Goal: Information Seeking & Learning: Find specific fact

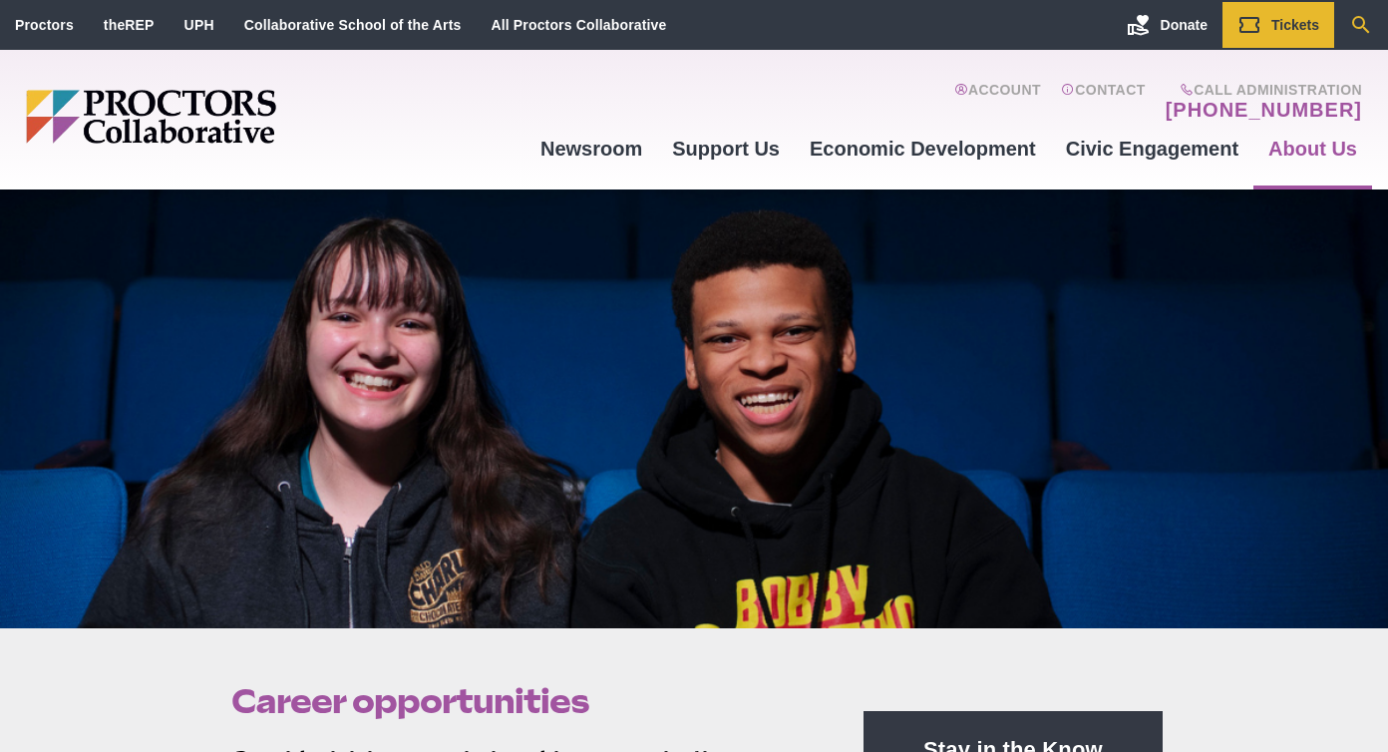
click at [1352, 35] on icon "Search" at bounding box center [1361, 25] width 24 height 24
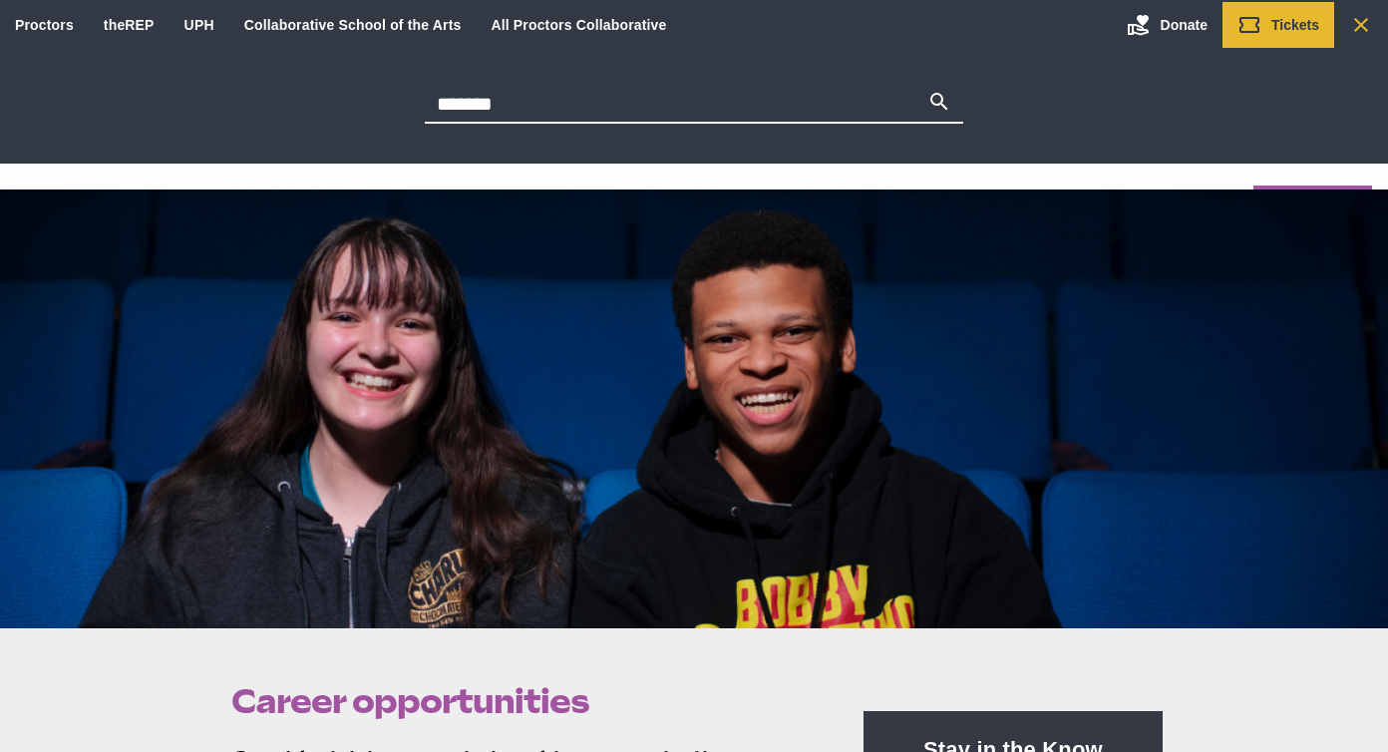
type input "*******"
click at [927, 90] on button "Search" at bounding box center [939, 104] width 24 height 28
click at [932, 99] on icon "Main site navigation and header" at bounding box center [939, 102] width 24 height 24
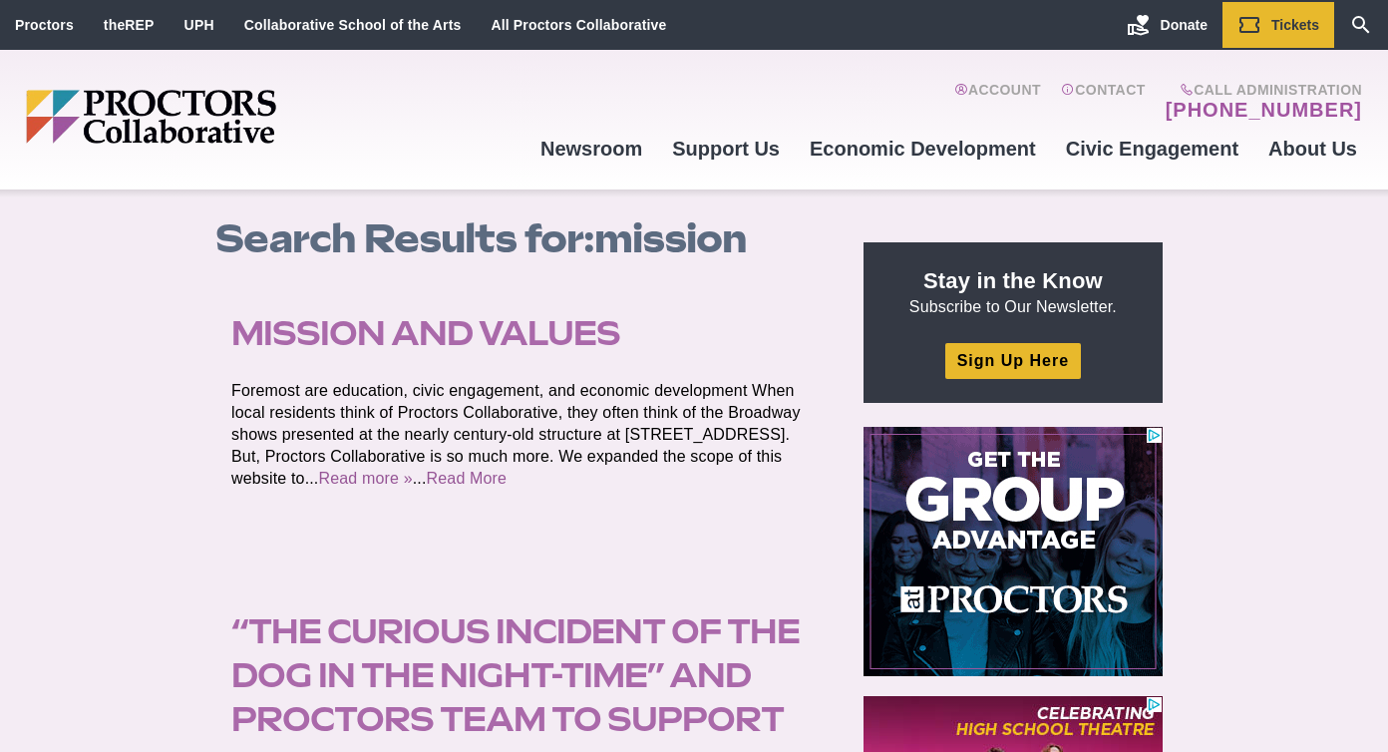
click at [546, 341] on link "Mission and Values" at bounding box center [425, 333] width 389 height 40
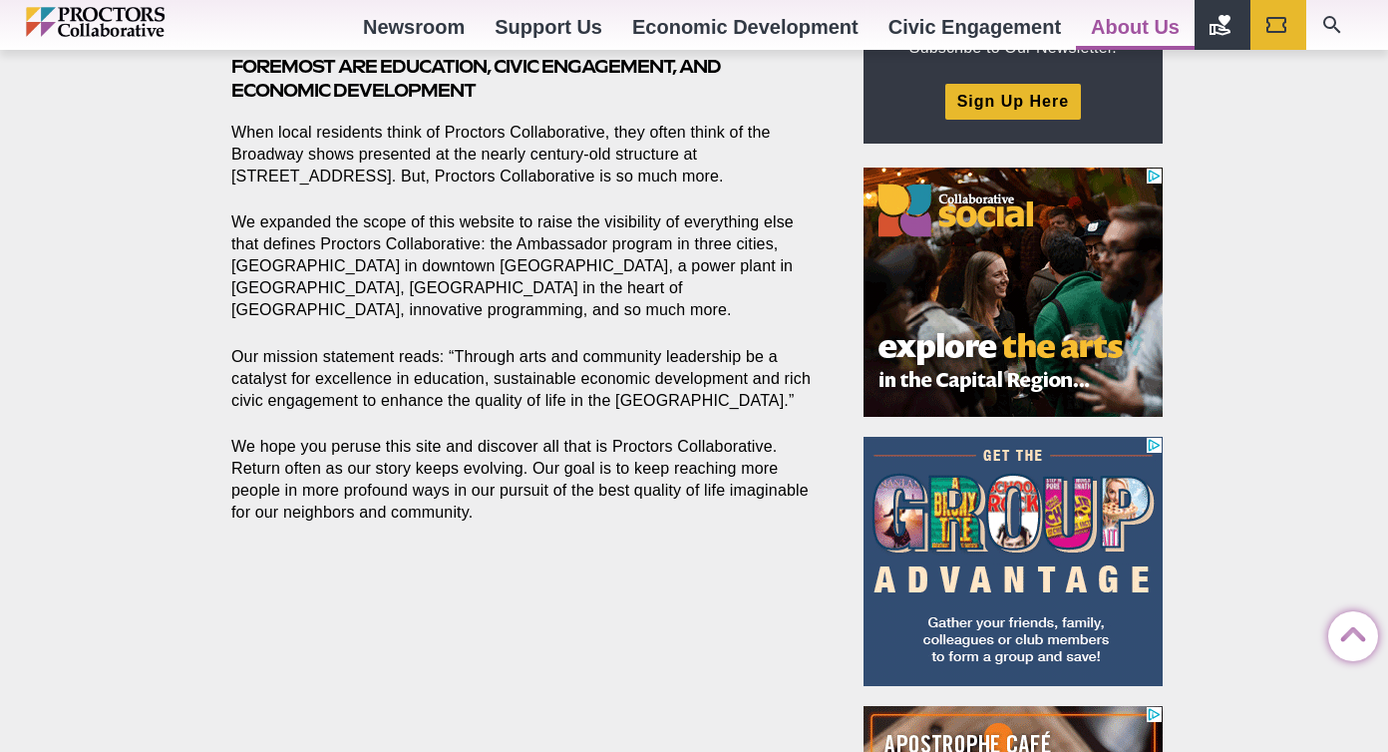
scroll to position [752, 0]
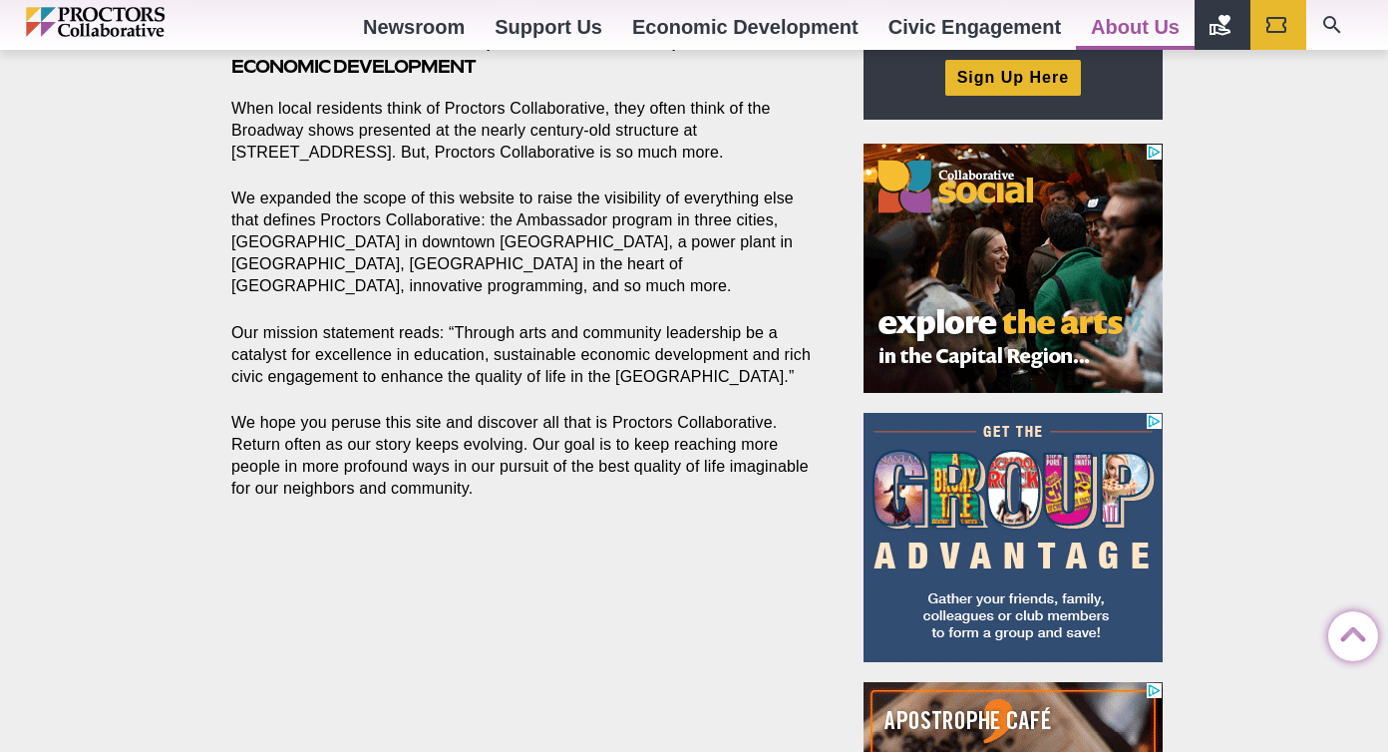
drag, startPoint x: 787, startPoint y: 381, endPoint x: 455, endPoint y: 337, distance: 334.9
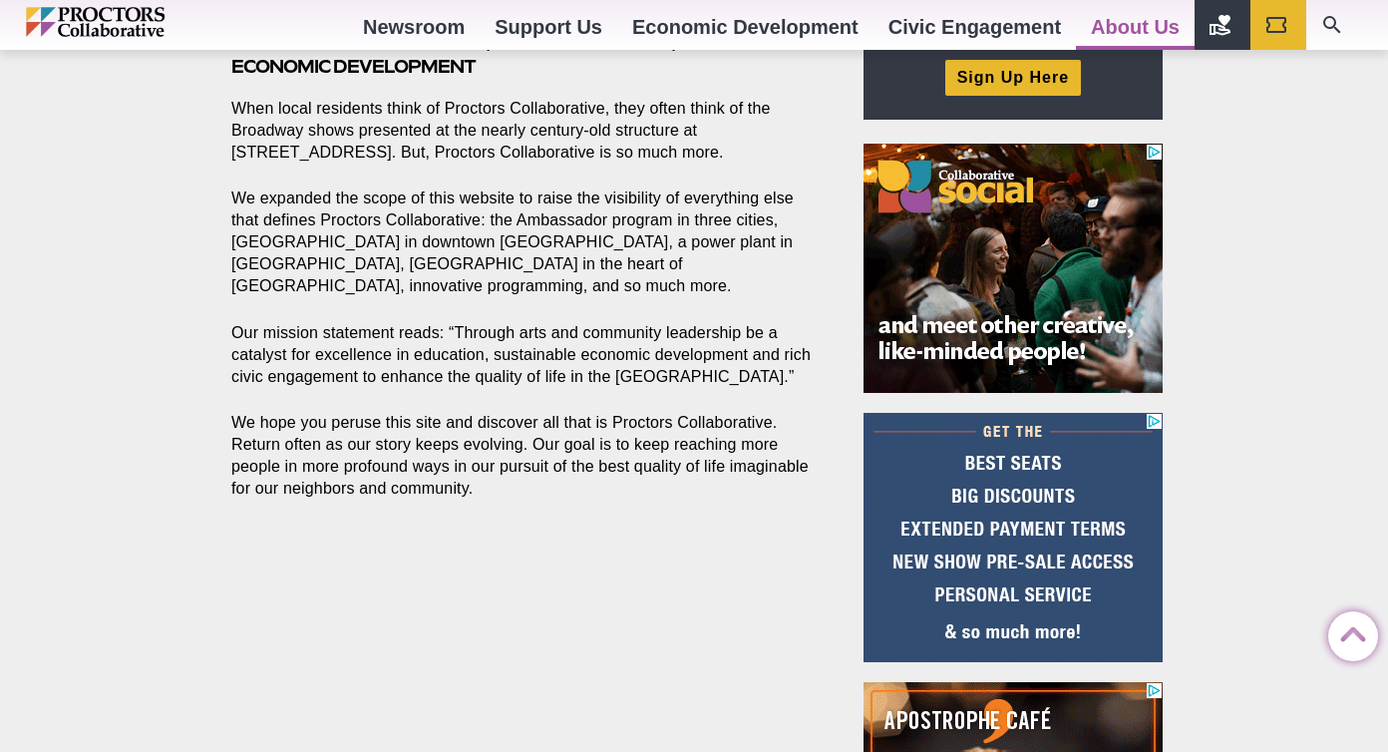
click at [455, 337] on p "Our mission statement reads: “Through arts and community leadership be a cataly…" at bounding box center [524, 355] width 586 height 66
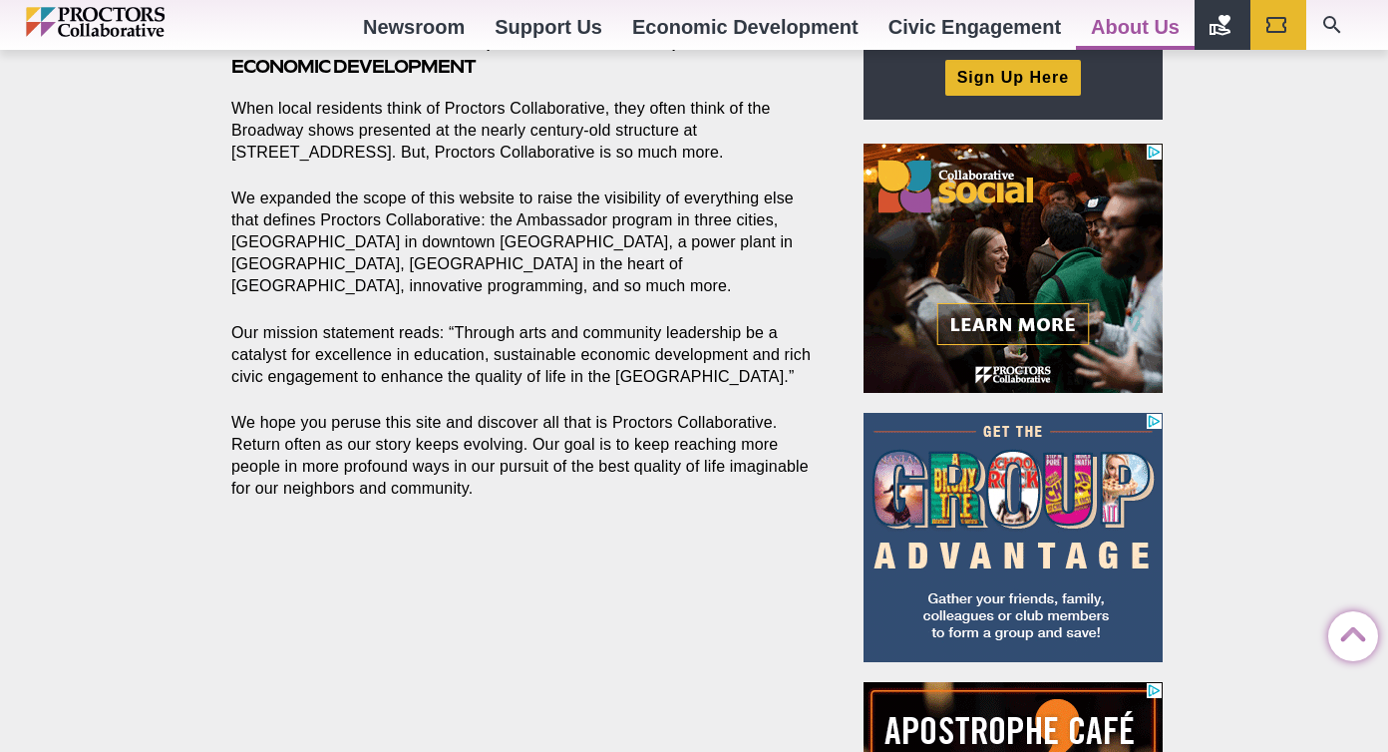
copy p "Through arts and community leadership be a catalyst for excellence in education…"
